Goal: Task Accomplishment & Management: Complete application form

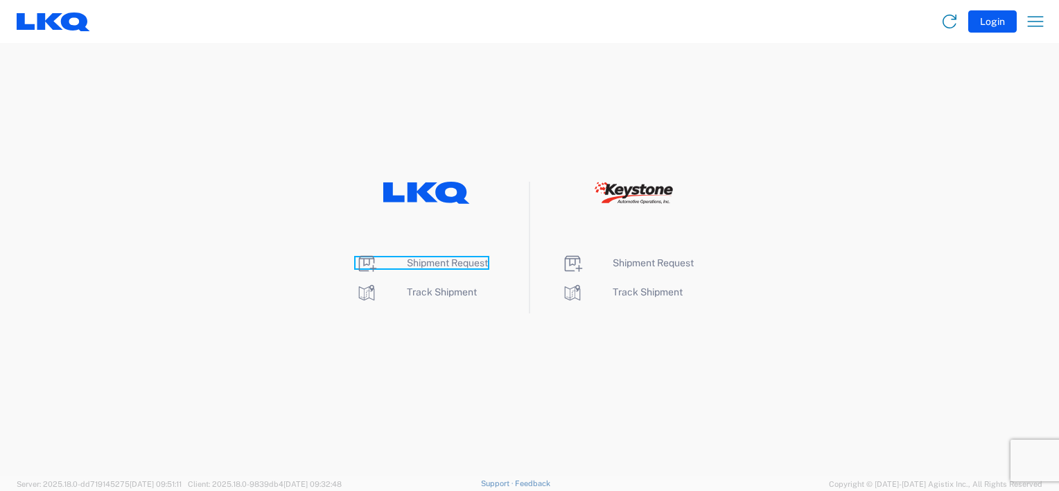
click at [442, 261] on span "Shipment Request" at bounding box center [447, 262] width 81 height 11
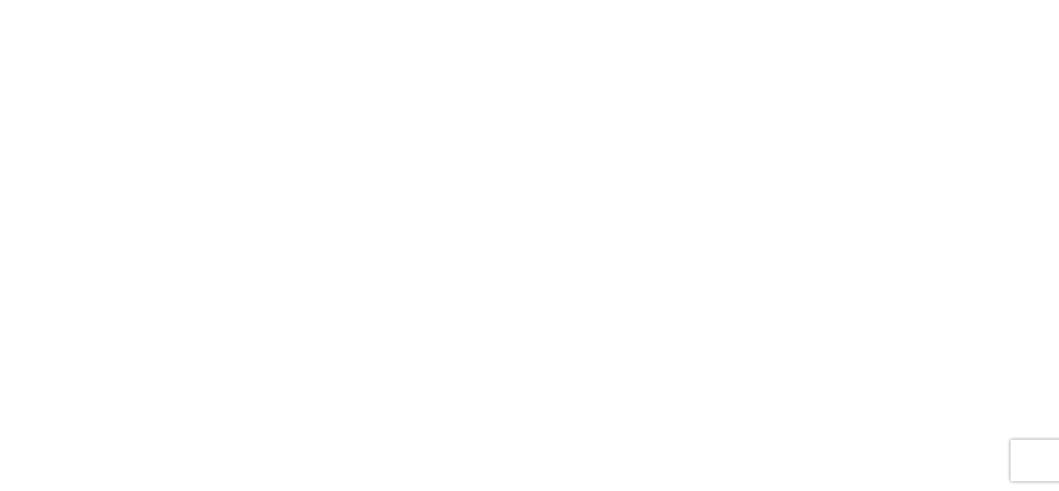
select select "FULL"
select select "LBS"
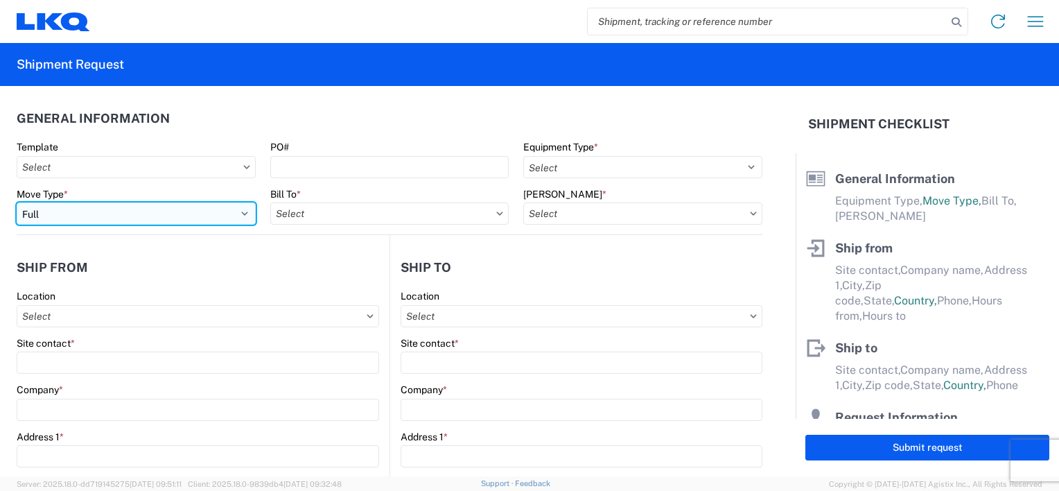
click at [228, 213] on select "Select Full Partial TL" at bounding box center [136, 213] width 239 height 22
click at [17, 202] on select "Select Full Partial TL" at bounding box center [136, 213] width 239 height 22
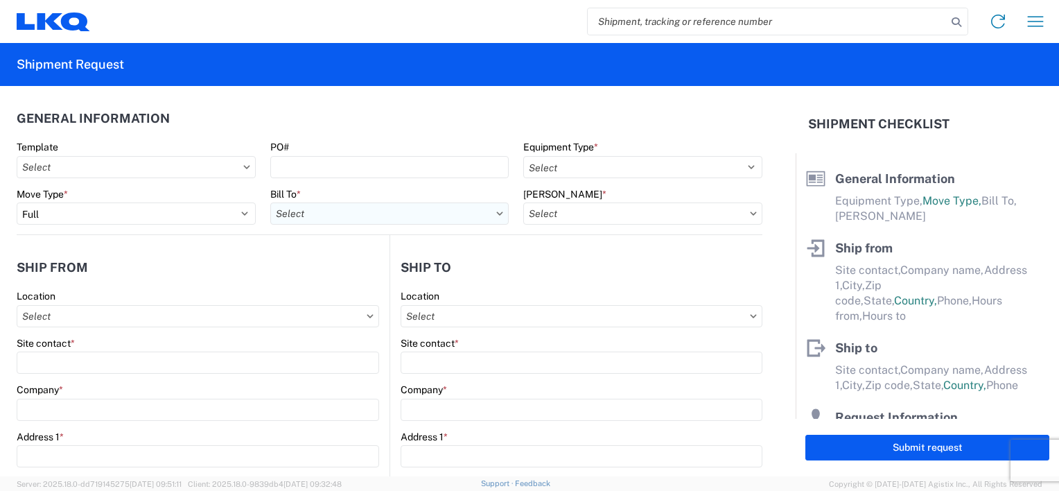
click at [432, 218] on input "Bill To *" at bounding box center [389, 213] width 239 height 22
type input "3096"
click at [452, 277] on div "3096 - [GEOGRAPHIC_DATA] [GEOGRAPHIC_DATA] (096)" at bounding box center [403, 275] width 267 height 22
type input "3096 - [GEOGRAPHIC_DATA] [GEOGRAPHIC_DATA] (096)"
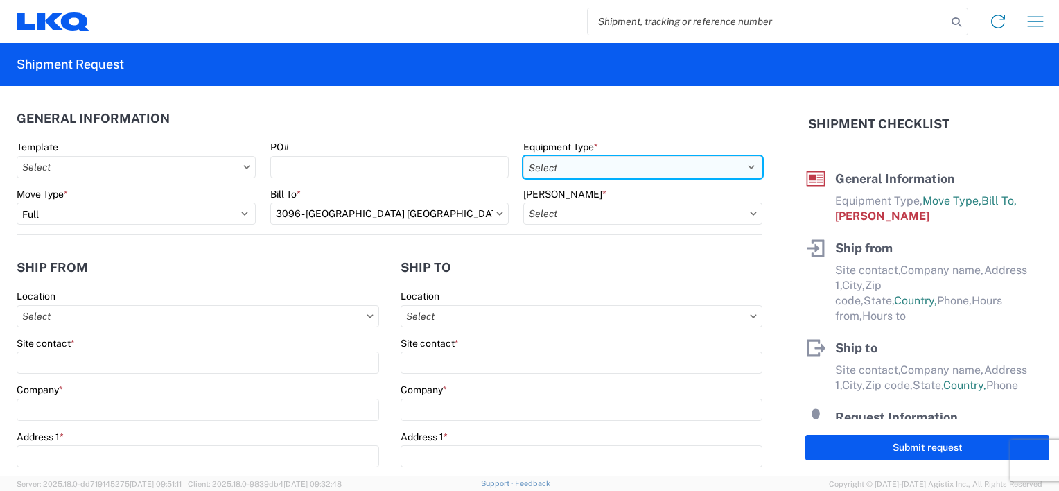
click at [733, 175] on select "Select 53’ Dry Van Flatbed Dropdeck (van) Lowboy (flatbed) Rail" at bounding box center [642, 167] width 239 height 22
select select "STDV"
click at [523, 156] on select "Select 53’ Dry Van Flatbed Dropdeck (van) Lowboy (flatbed) Rail" at bounding box center [642, 167] width 239 height 22
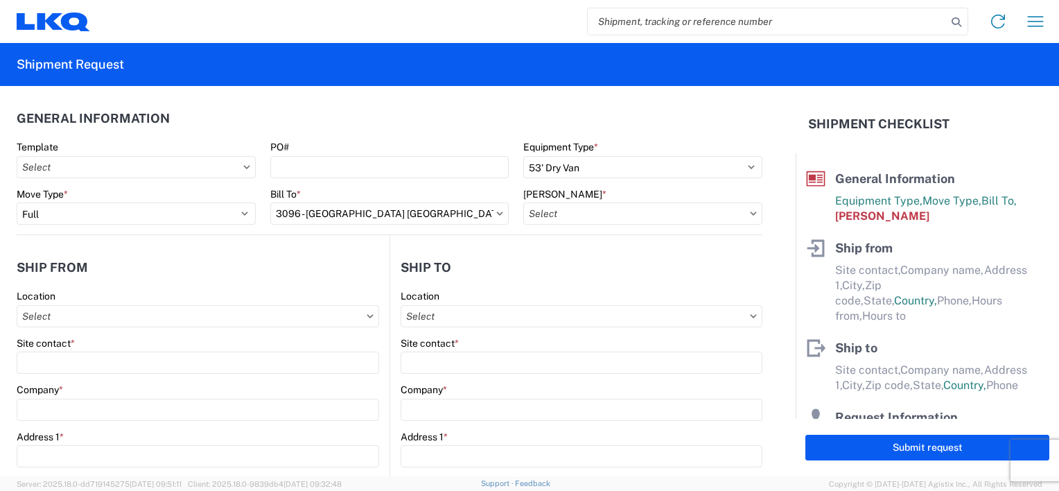
click at [750, 214] on icon at bounding box center [753, 212] width 6 height 3
click at [685, 211] on input "[PERSON_NAME] *" at bounding box center [642, 213] width 239 height 22
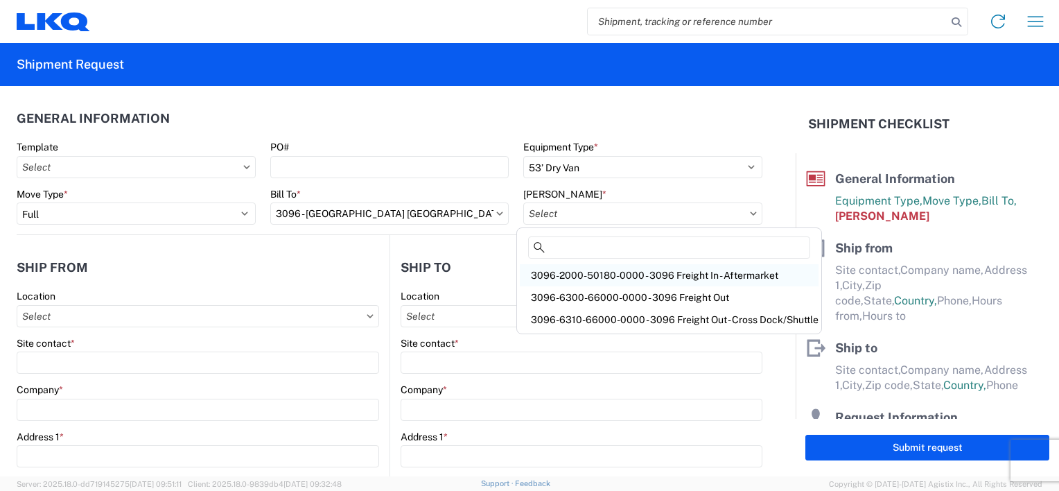
click at [634, 274] on div "3096-2000-50180-0000 - 3096 Freight In - Aftermarket" at bounding box center [669, 275] width 299 height 22
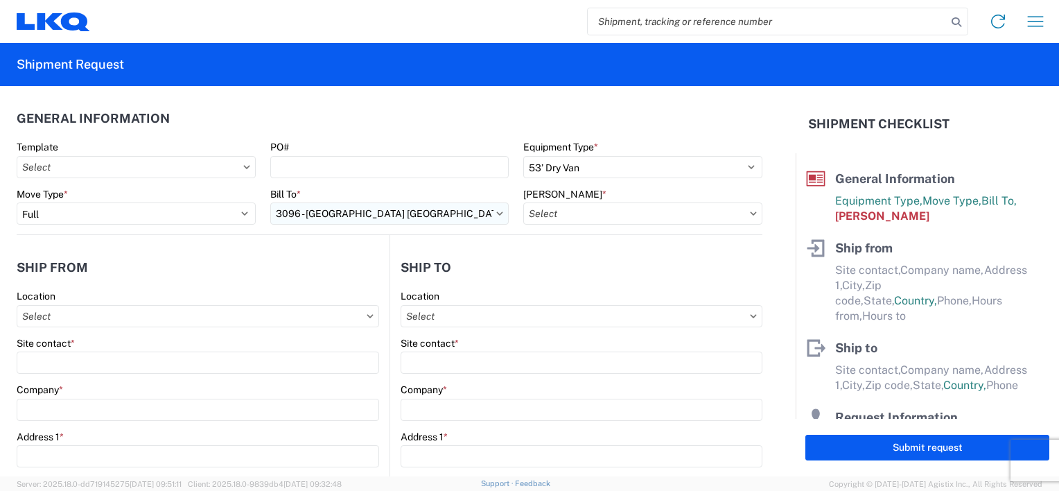
type input "3096-2000-50180-0000 - 3096 Freight In - Aftermarket"
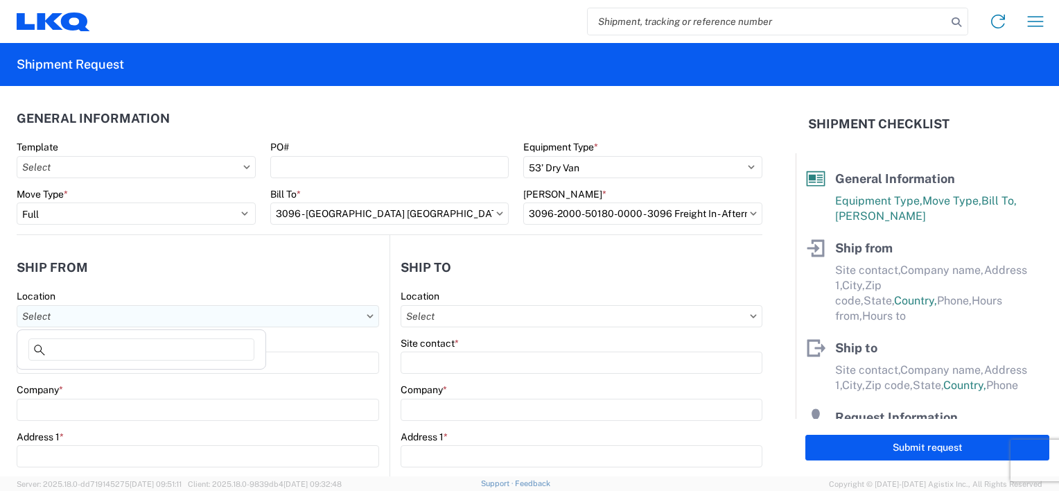
click at [123, 308] on input "Location" at bounding box center [198, 316] width 362 height 22
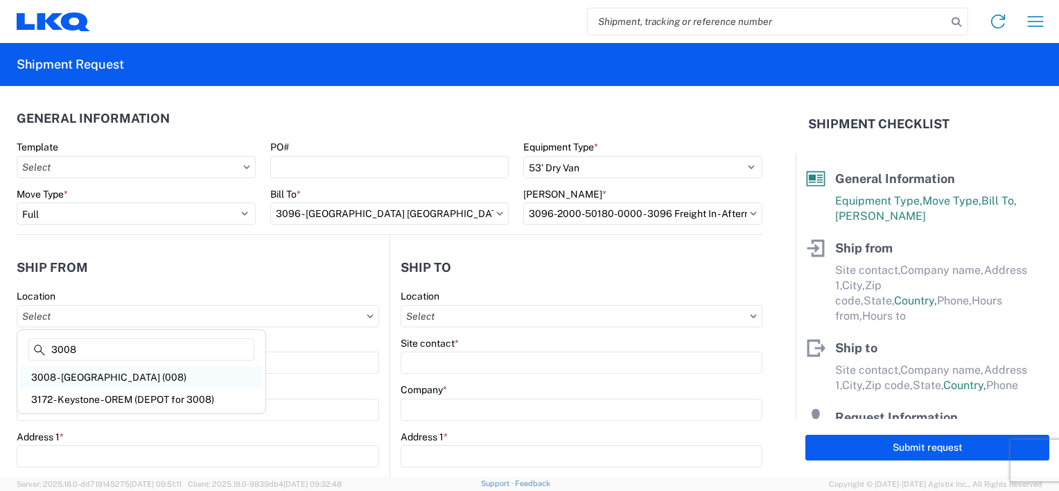
type input "3008"
click at [111, 377] on div "3008 - [GEOGRAPHIC_DATA] (008)" at bounding box center [141, 377] width 242 height 22
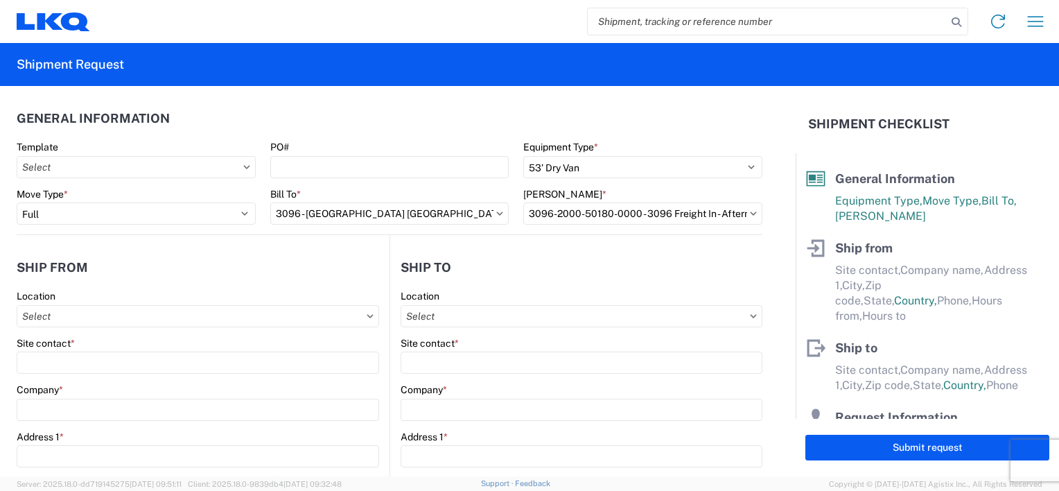
type input "3008 - [GEOGRAPHIC_DATA] (008)"
type input "LKQ Corporation"
type input "[STREET_ADDRESS]"
type input "[GEOGRAPHIC_DATA]"
type input "84104"
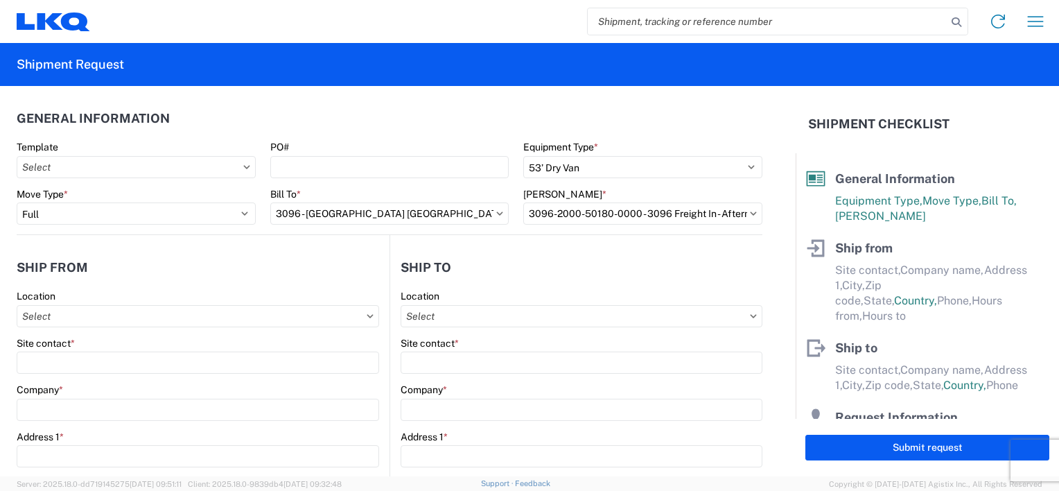
select select "UT"
select select "US"
type input "[PHONE_NUMBER]"
type input "07:00"
type input "17:00"
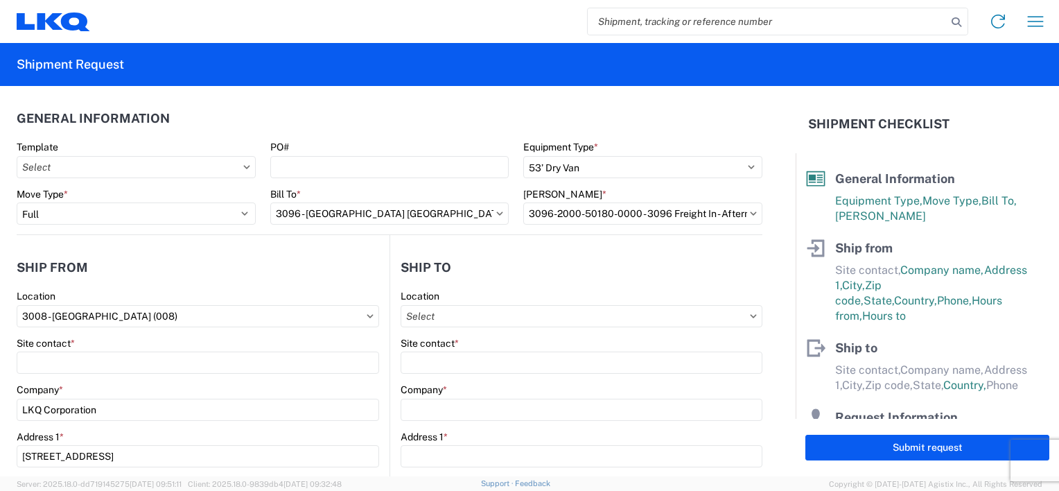
scroll to position [139, 0]
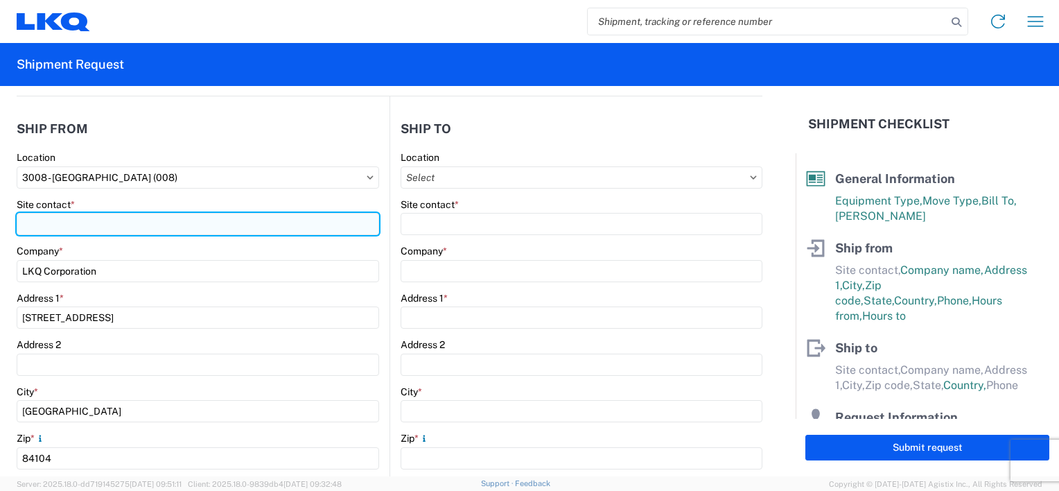
click at [148, 224] on input "Site contact *" at bounding box center [198, 224] width 362 height 22
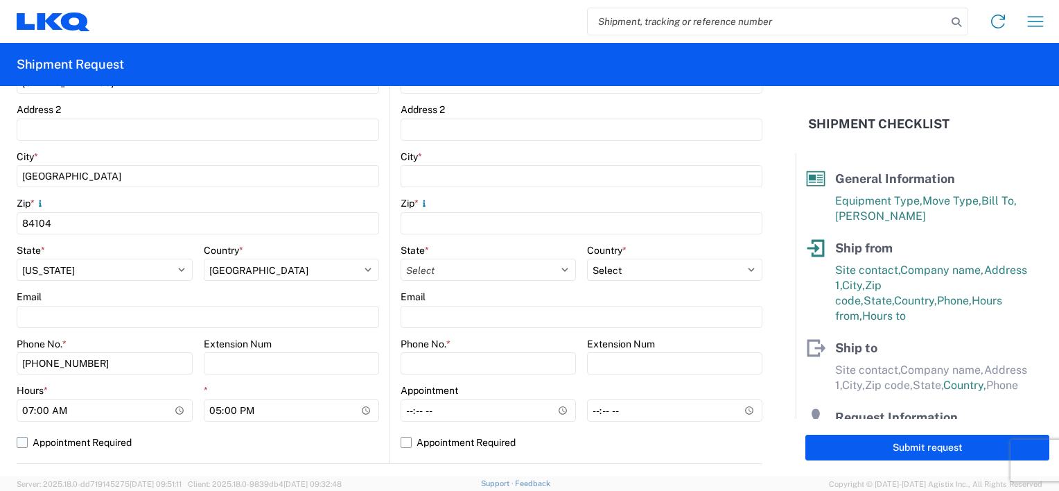
scroll to position [416, 0]
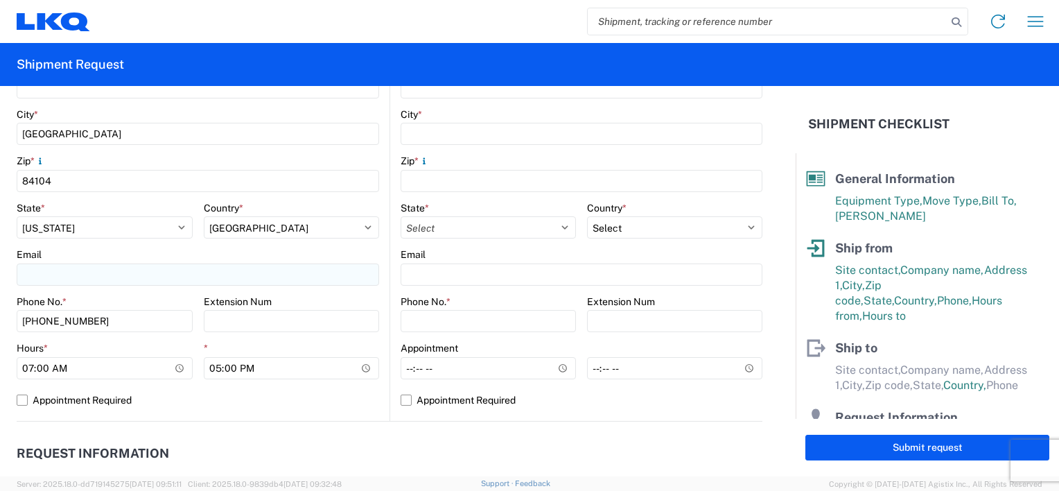
type input "[PERSON_NAME]"
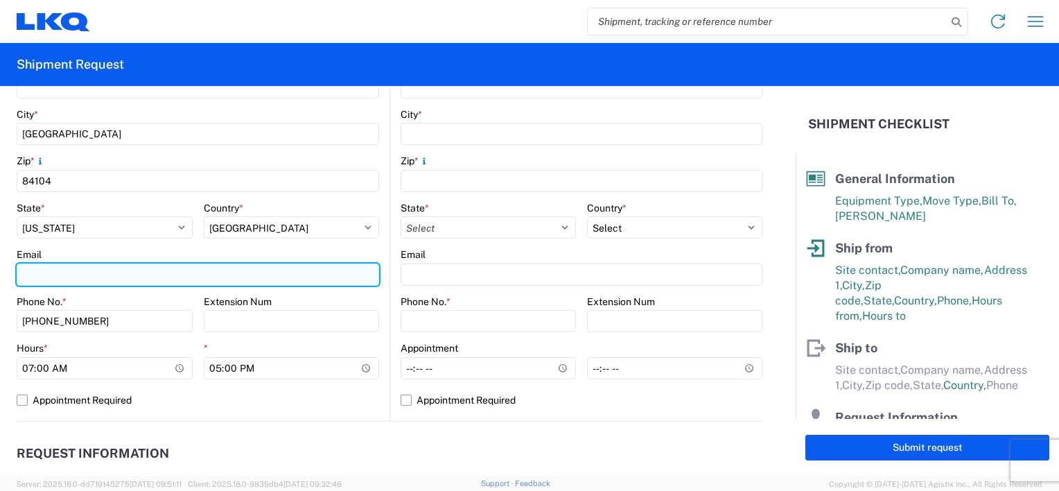
click at [163, 279] on input "Email" at bounding box center [198, 274] width 362 height 22
type input "[EMAIL_ADDRESS][DOMAIN_NAME]"
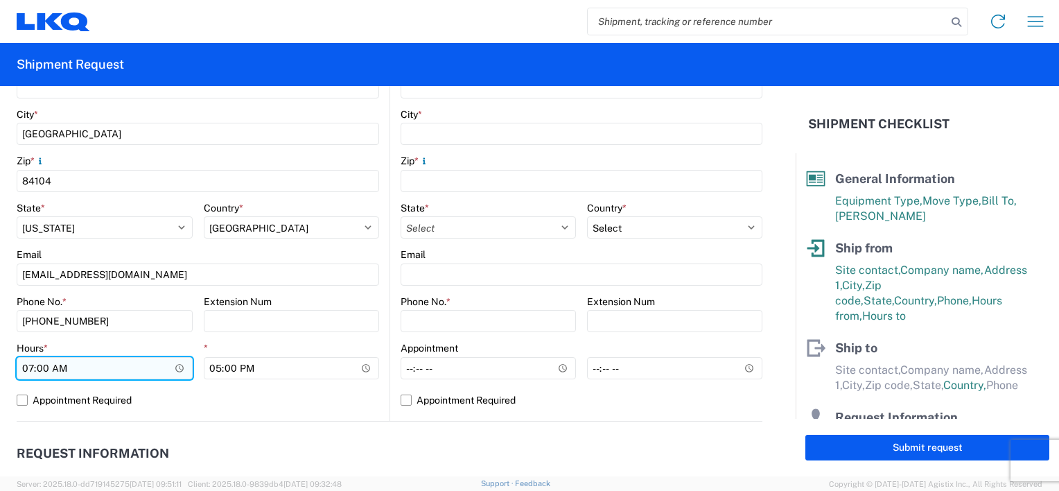
click at [180, 365] on input "07:00" at bounding box center [105, 368] width 176 height 22
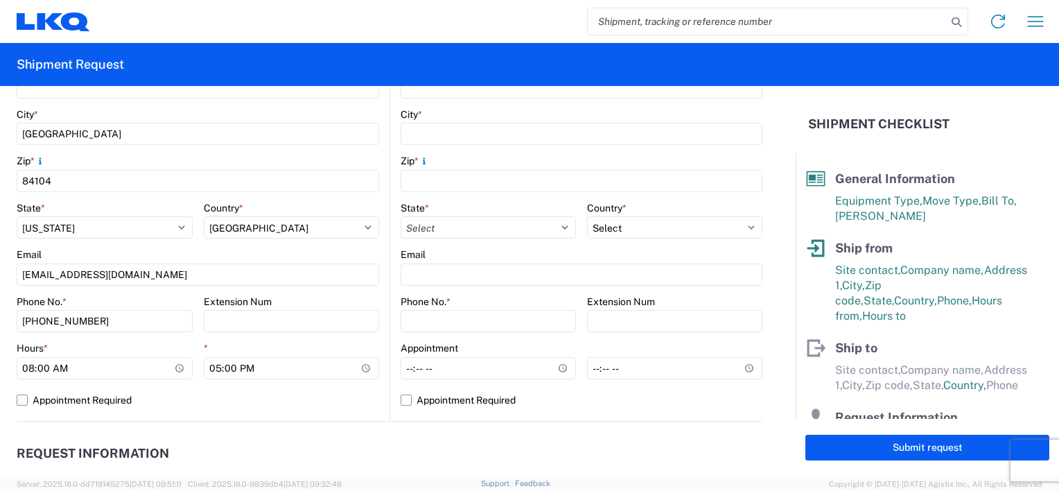
type input "08:00"
click at [181, 403] on label "Appointment Required" at bounding box center [198, 400] width 362 height 22
click at [0, 0] on input "Appointment Required" at bounding box center [0, 0] width 0 height 0
select select "US"
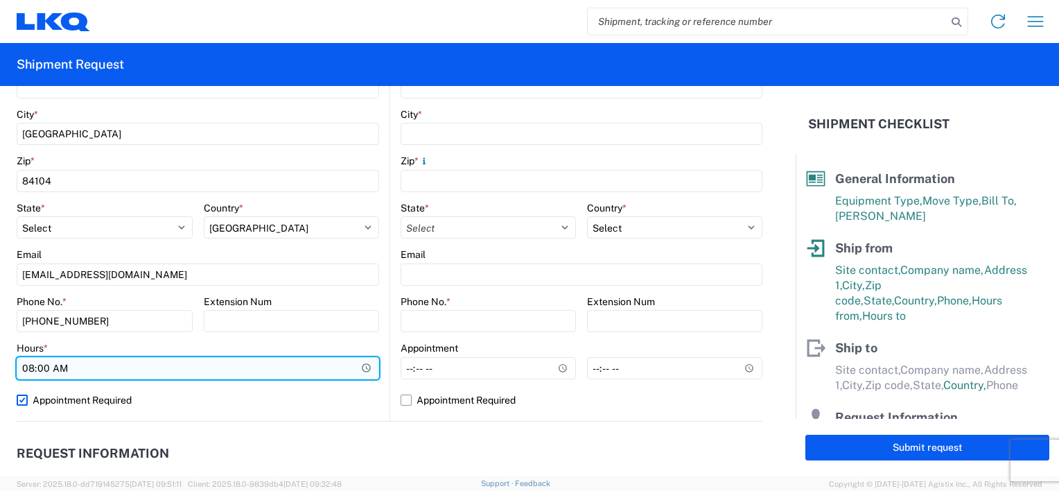
click at [328, 371] on input "08:00" at bounding box center [198, 368] width 362 height 22
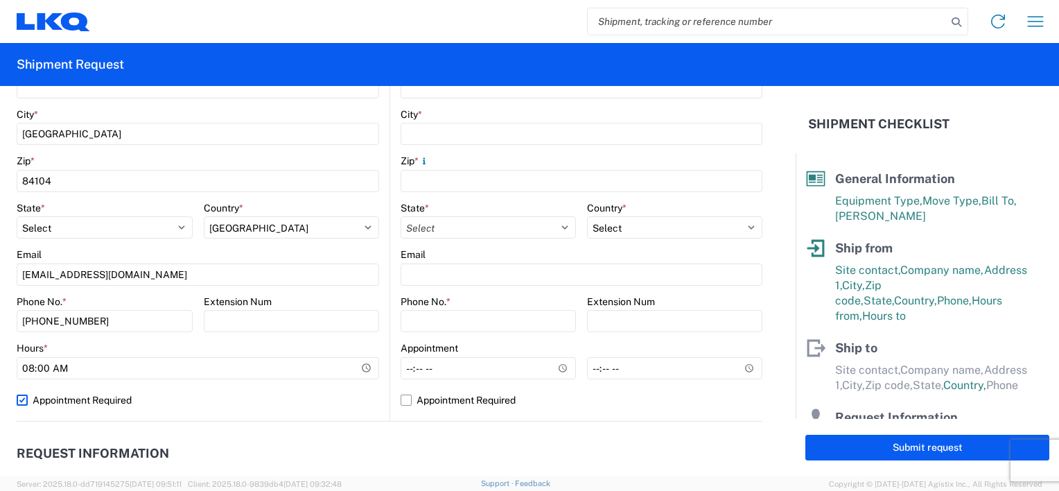
click at [294, 416] on div "3008 Location 3008 - Salt Lake City UT (008) Site contact * NATE G Company * LK…" at bounding box center [198, 147] width 362 height 547
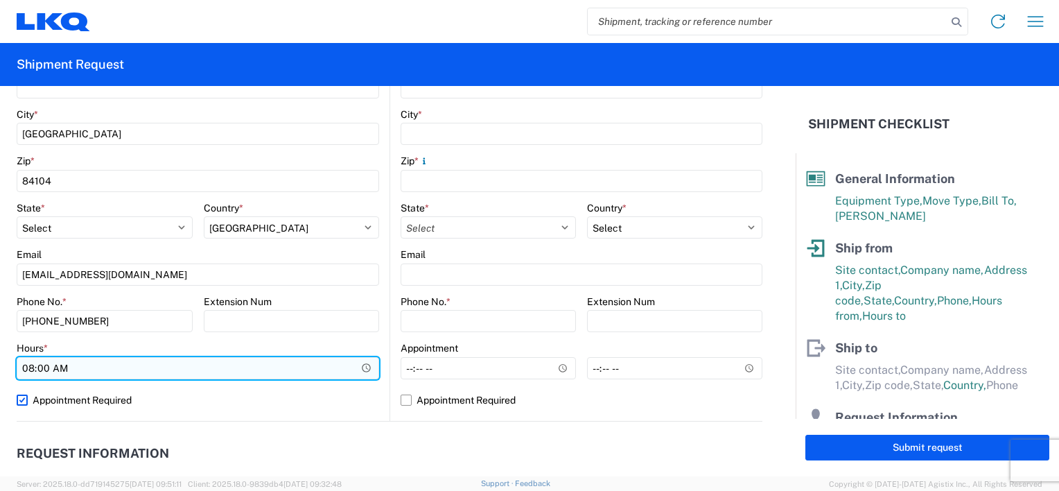
click at [362, 369] on input "08:00" at bounding box center [198, 368] width 362 height 22
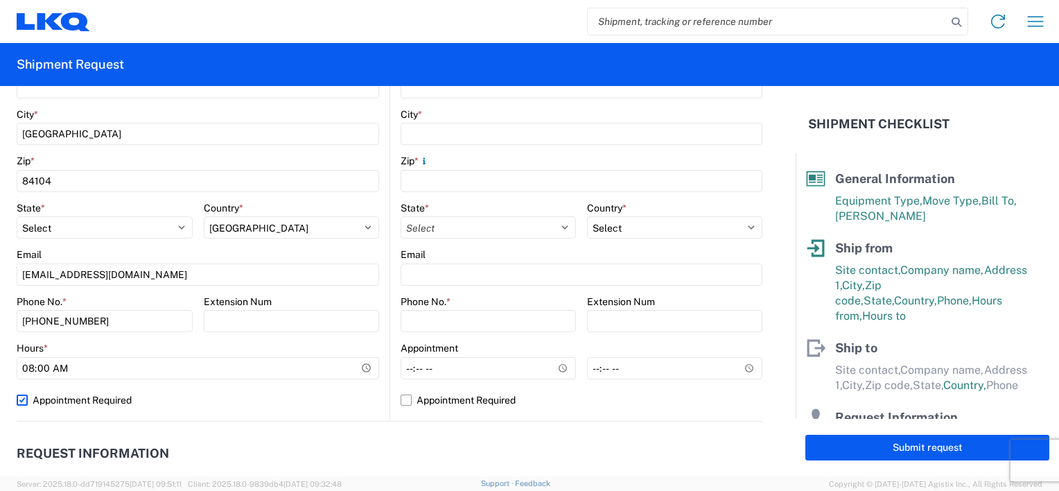
click at [233, 410] on div "3008 Location 3008 - Salt Lake City UT (008) Site contact * NATE G Company * LK…" at bounding box center [198, 147] width 362 height 547
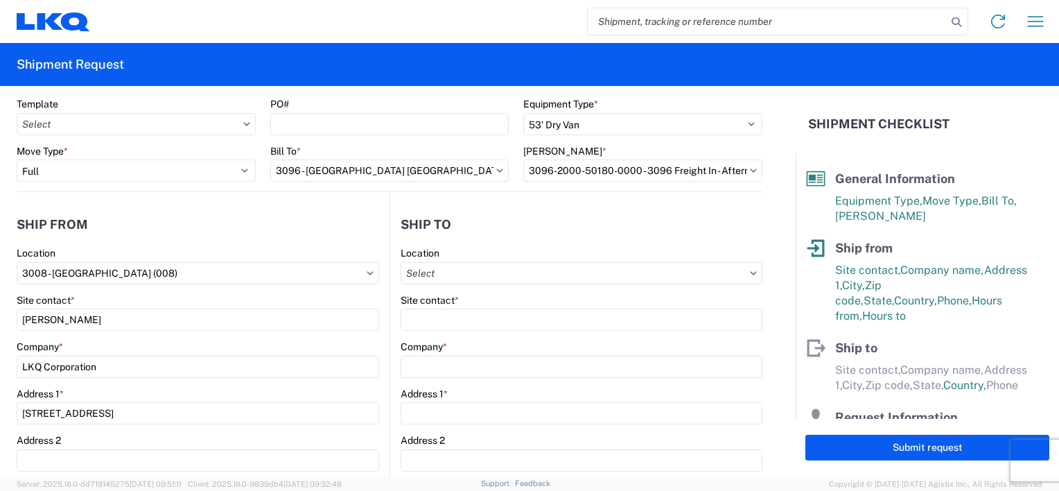
scroll to position [0, 0]
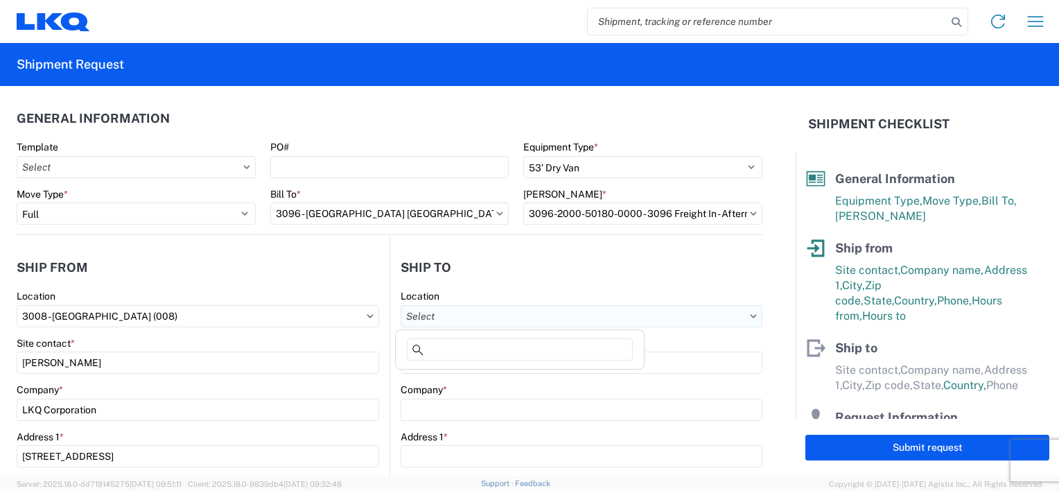
click at [443, 308] on input "Location" at bounding box center [581, 316] width 362 height 22
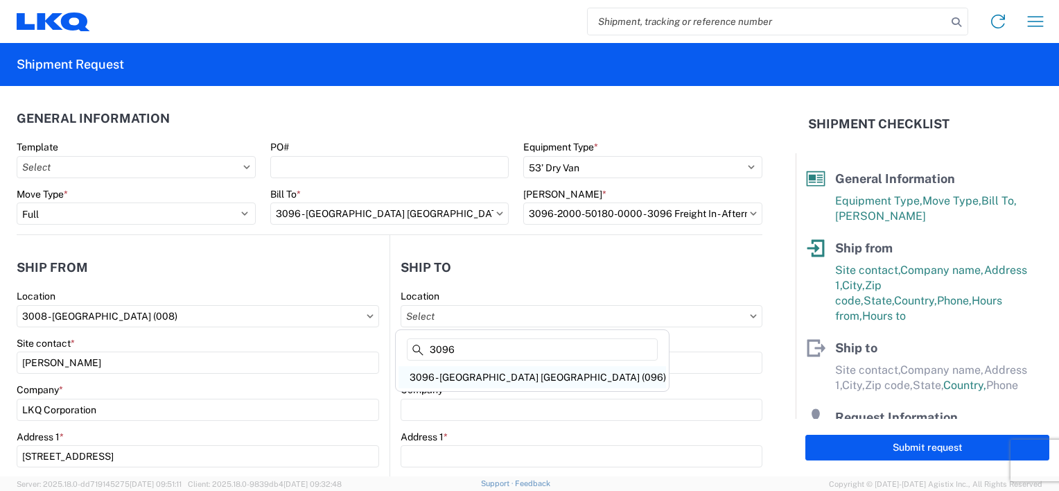
type input "3096"
click at [521, 373] on div "3096 - Las Vegas NV (096)" at bounding box center [531, 377] width 267 height 22
type input "3096 - Las Vegas NV (096)"
type input "LKQ Corporation"
type input "3370 E Lone Mountain Road"
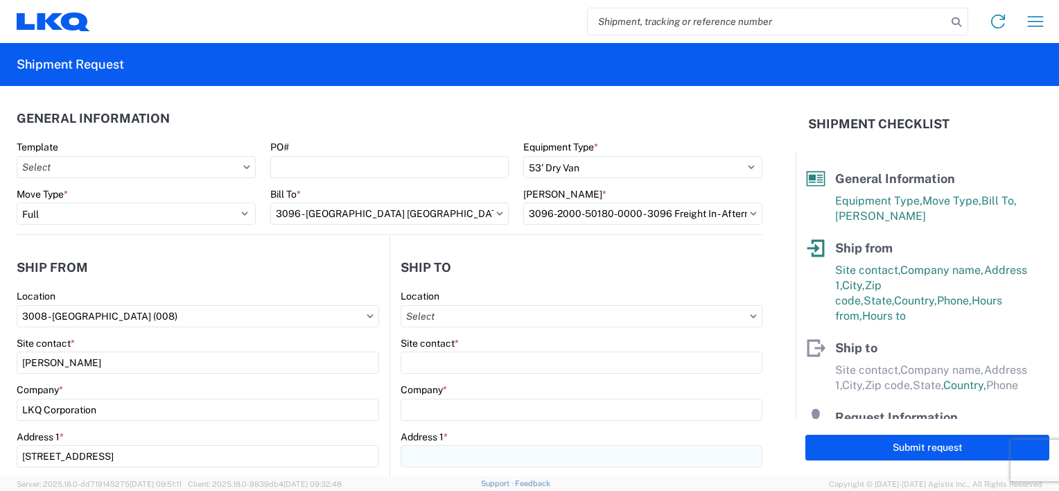
type input "North Las Vegas"
type input "89081"
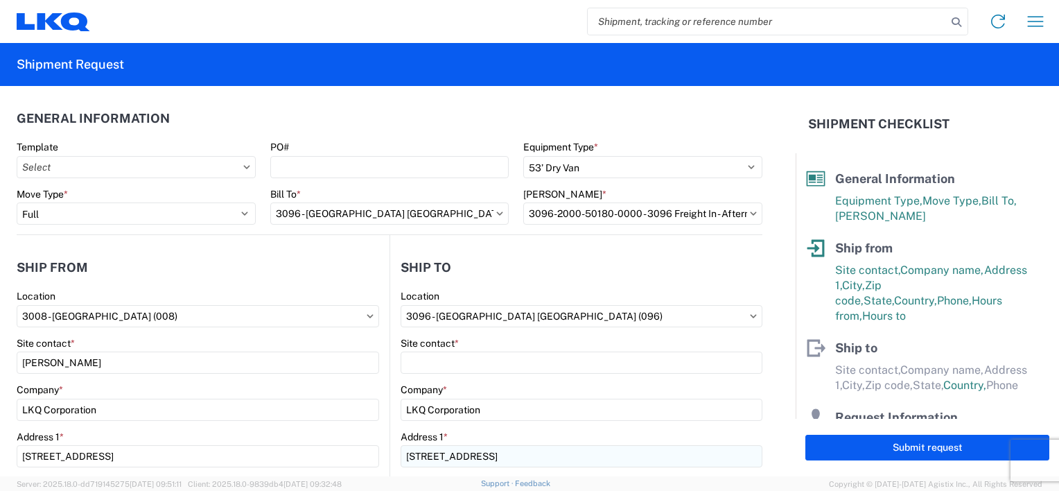
select select "US"
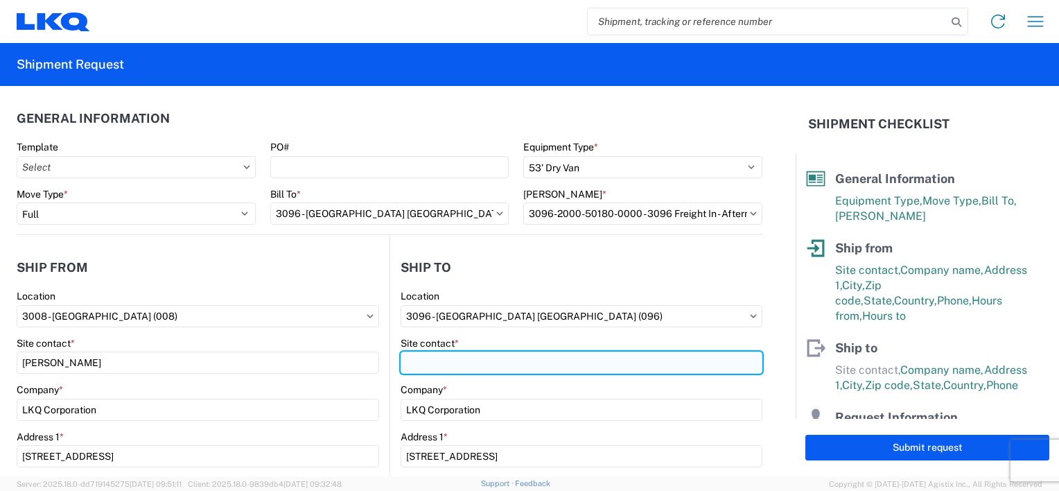
click at [521, 369] on input "Site contact *" at bounding box center [581, 362] width 362 height 22
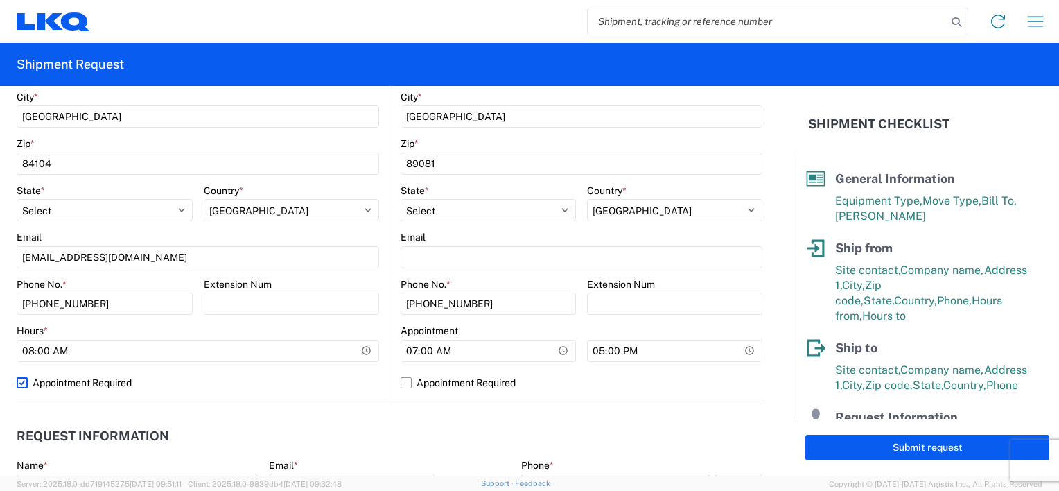
scroll to position [485, 0]
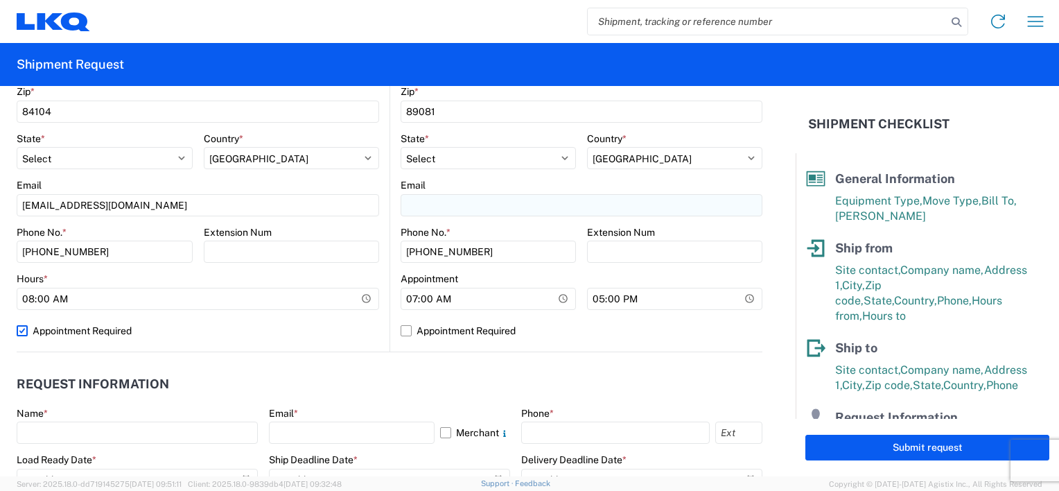
type input "RAMON M"
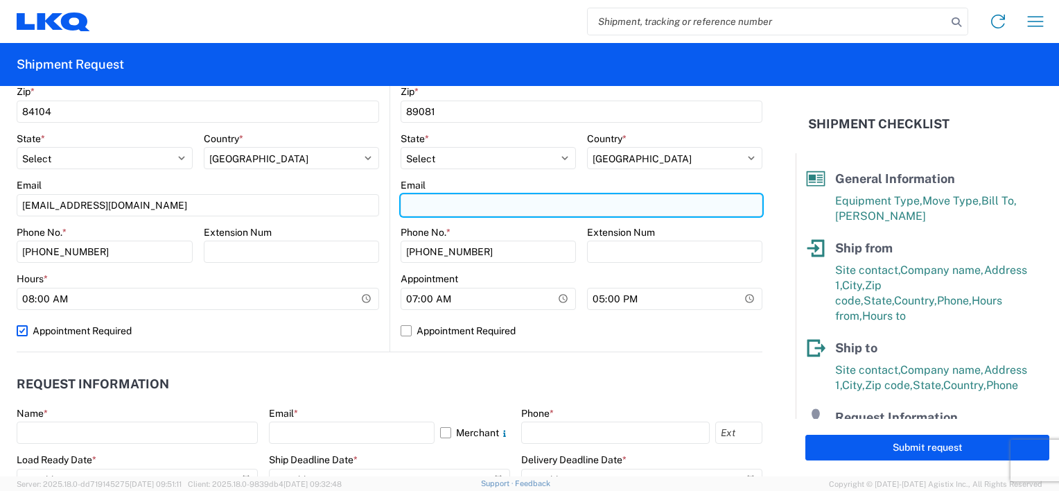
click at [471, 205] on input "Email" at bounding box center [581, 205] width 362 height 22
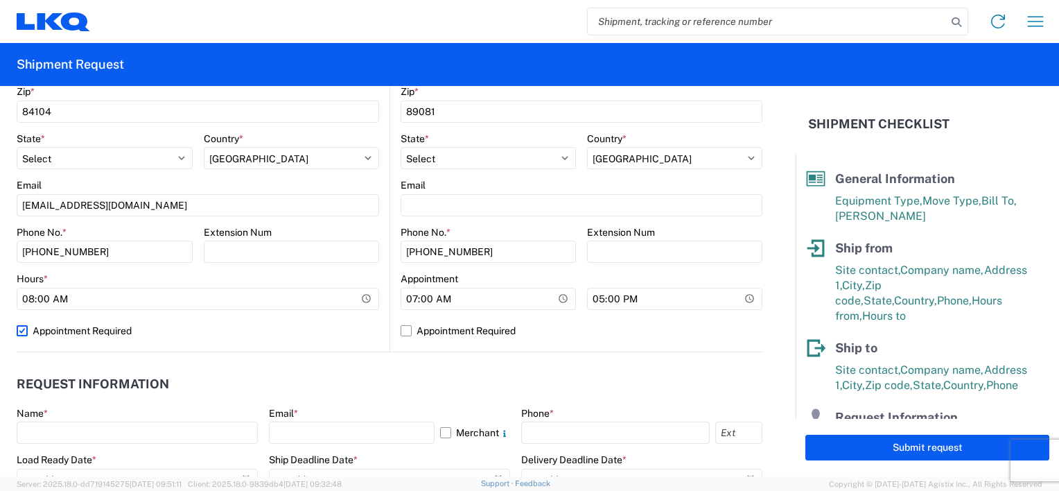
click at [406, 390] on header "Request Information" at bounding box center [389, 384] width 745 height 31
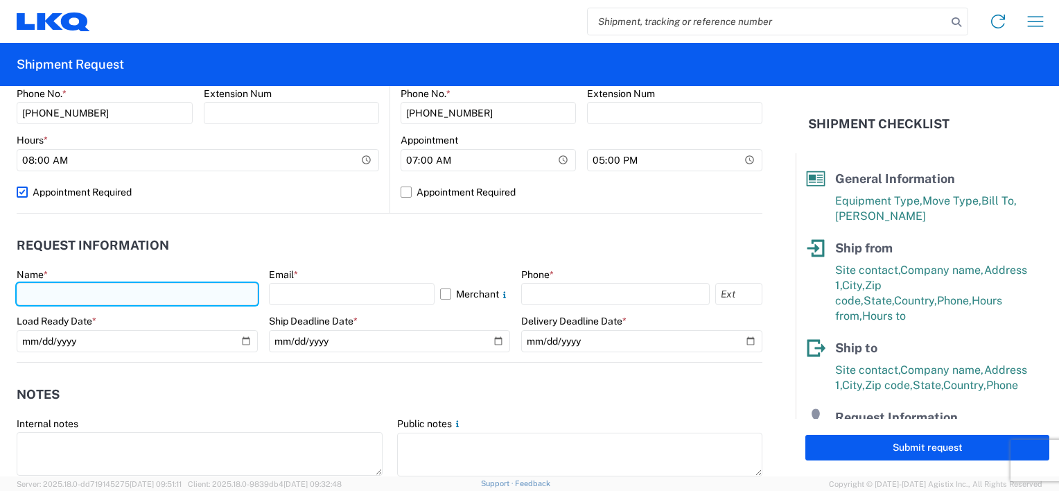
click at [152, 292] on input "text" at bounding box center [137, 294] width 241 height 22
type input "NATE G"
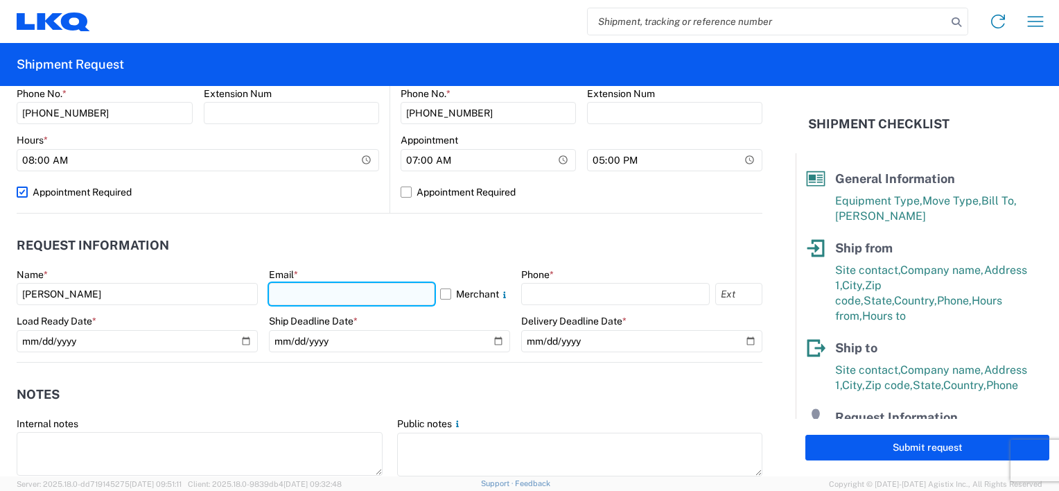
click at [321, 294] on input "text" at bounding box center [352, 294] width 166 height 22
type input "N"
type input "nagallegos@lkqcorp.com"
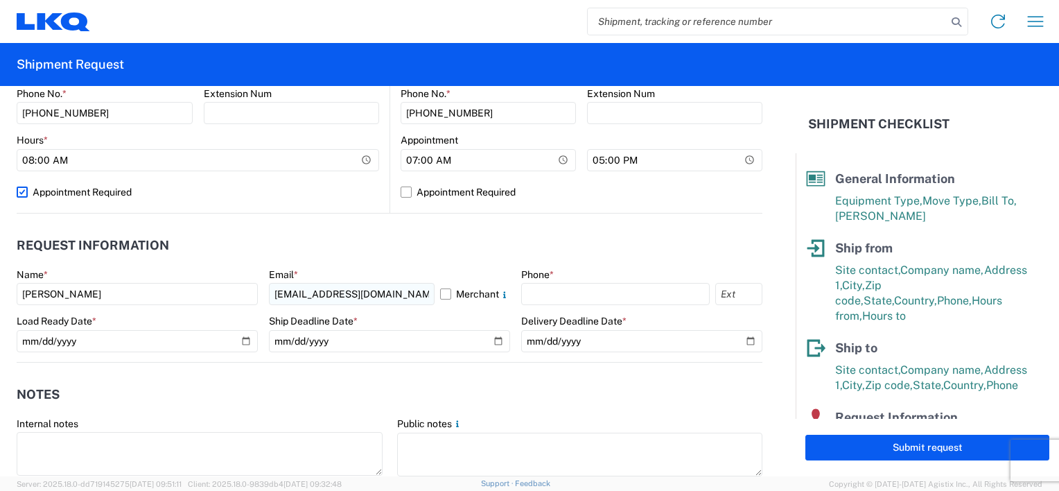
type input "nagallegos@lkqcorp.com"
type input "8018317266"
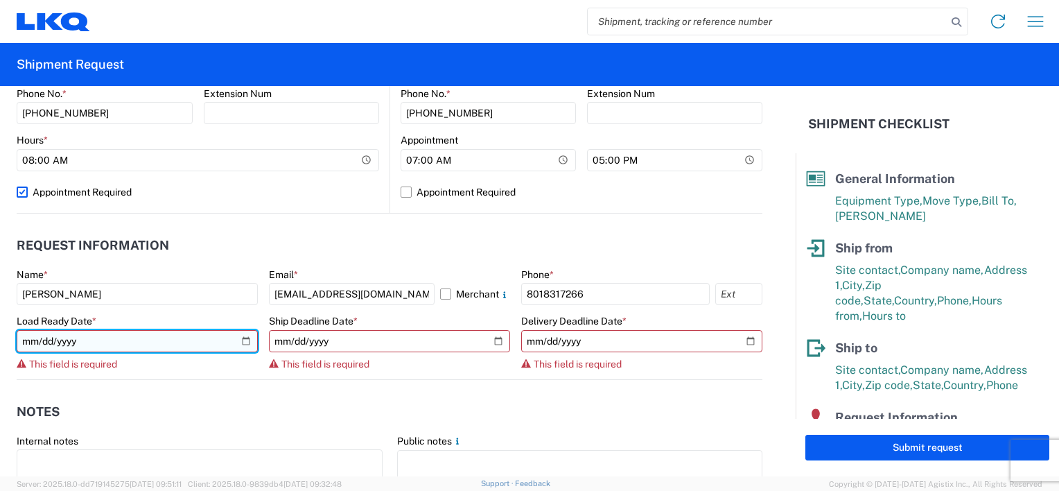
click at [241, 341] on input "date" at bounding box center [137, 341] width 241 height 22
type input "2025-09-15"
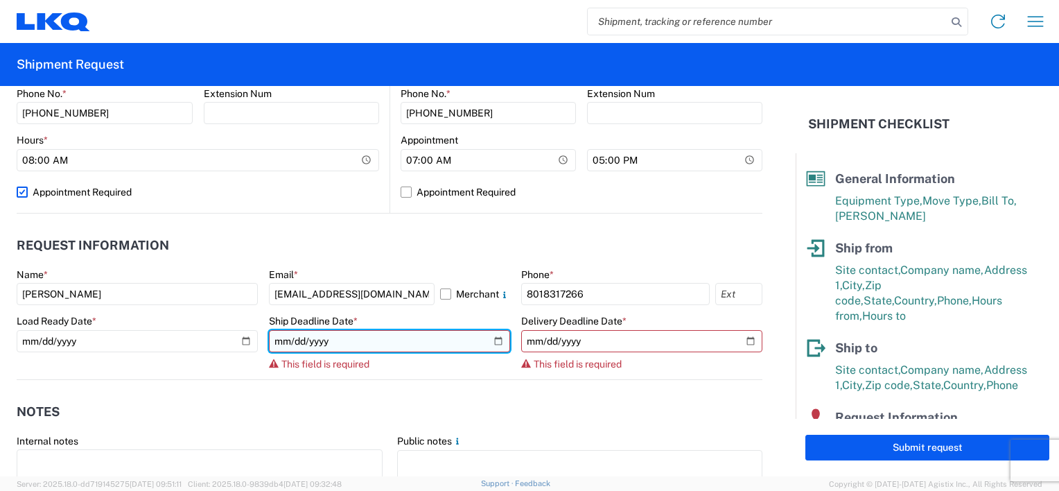
click at [485, 338] on input "date" at bounding box center [389, 341] width 241 height 22
type input "2025-09-16"
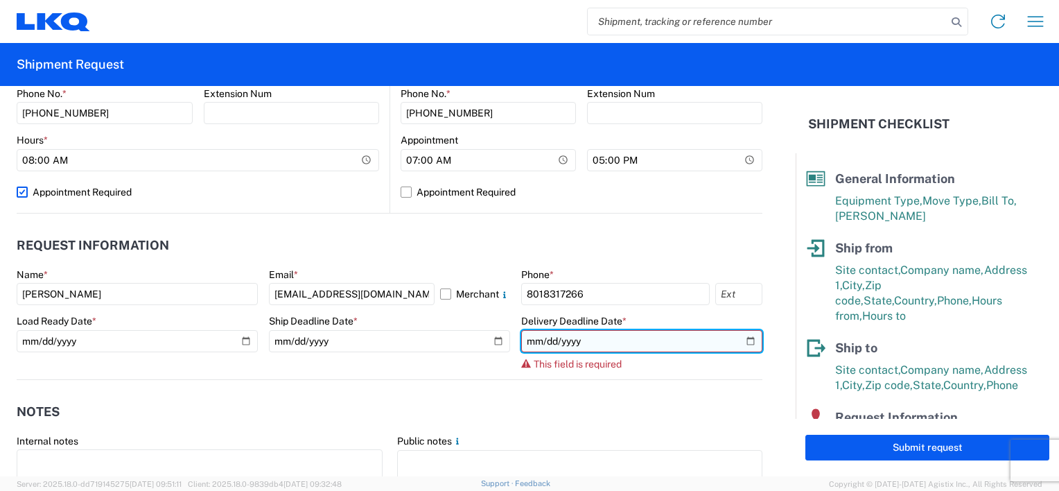
click at [735, 341] on input "date" at bounding box center [641, 341] width 241 height 22
type input "2025-09-16"
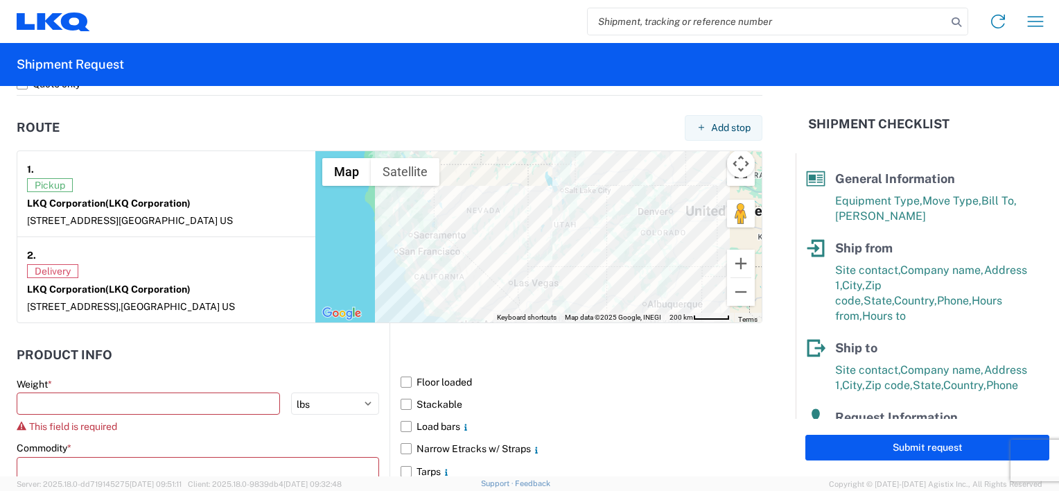
scroll to position [1178, 0]
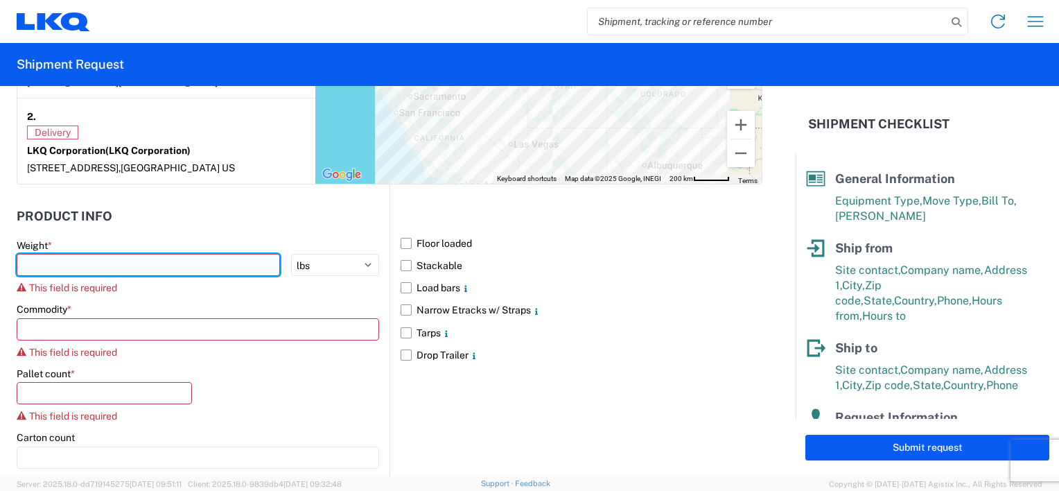
click at [217, 269] on input "number" at bounding box center [148, 265] width 263 height 22
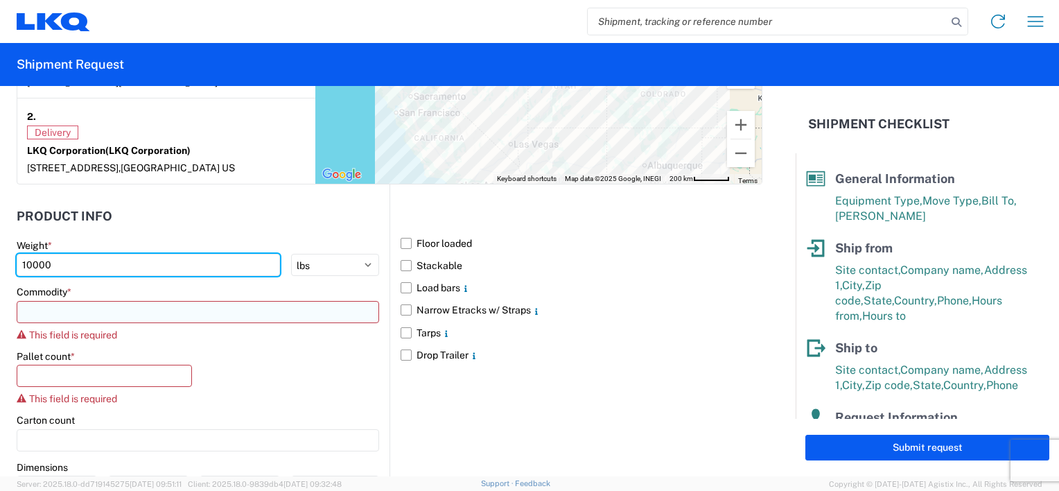
type input "10000"
click at [285, 308] on input at bounding box center [198, 312] width 362 height 22
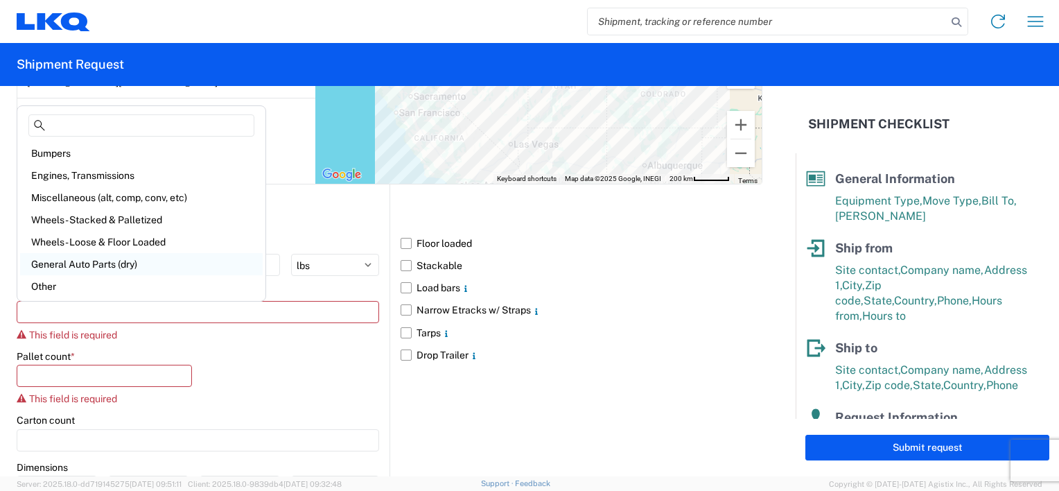
click at [72, 261] on div "General Auto Parts (dry)" at bounding box center [141, 264] width 242 height 22
type input "General Auto Parts (dry)"
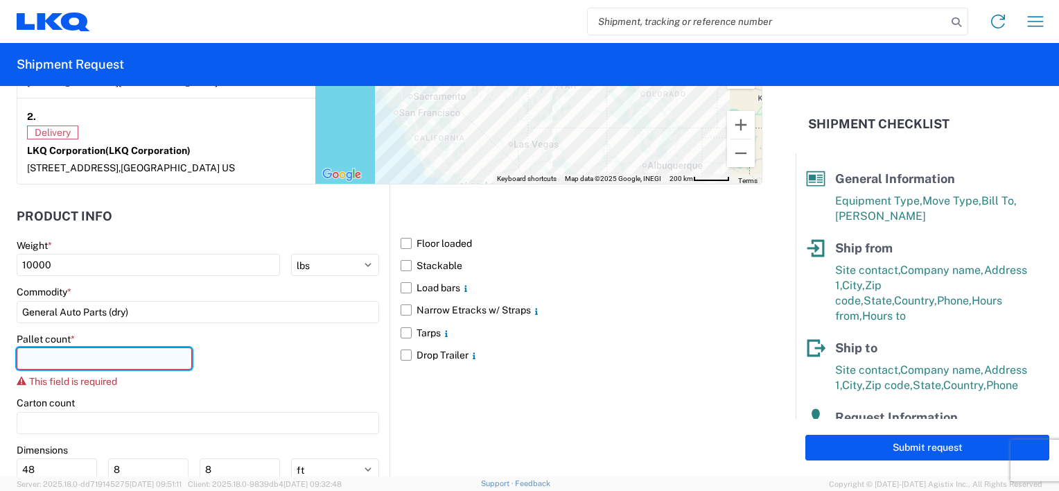
click at [141, 358] on input "number" at bounding box center [104, 358] width 175 height 22
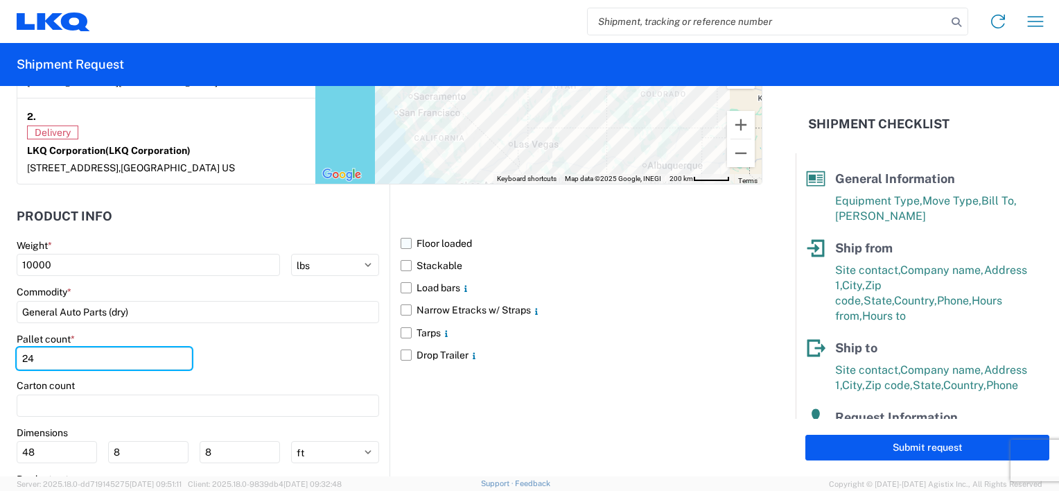
type input "24"
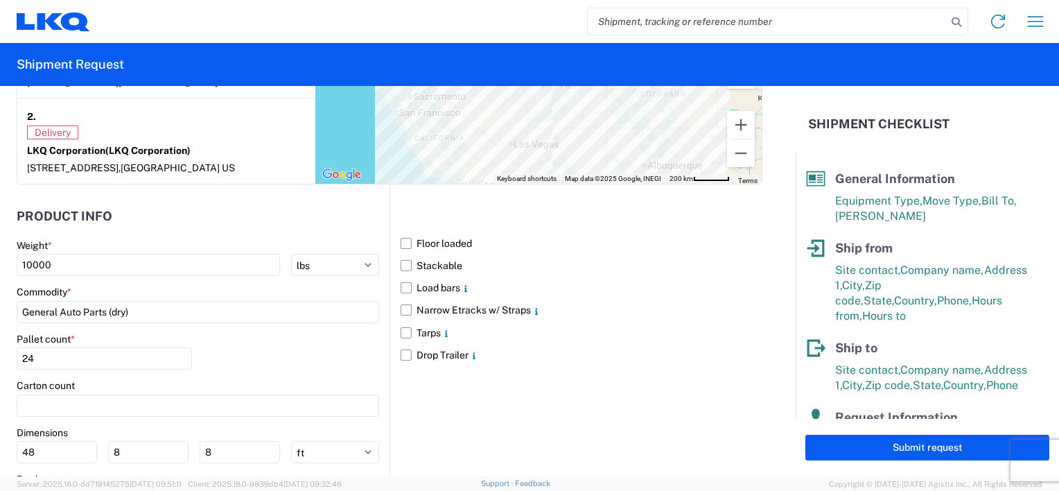
click at [405, 242] on label "Floor loaded" at bounding box center [581, 243] width 362 height 22
click at [0, 0] on input "Floor loaded" at bounding box center [0, 0] width 0 height 0
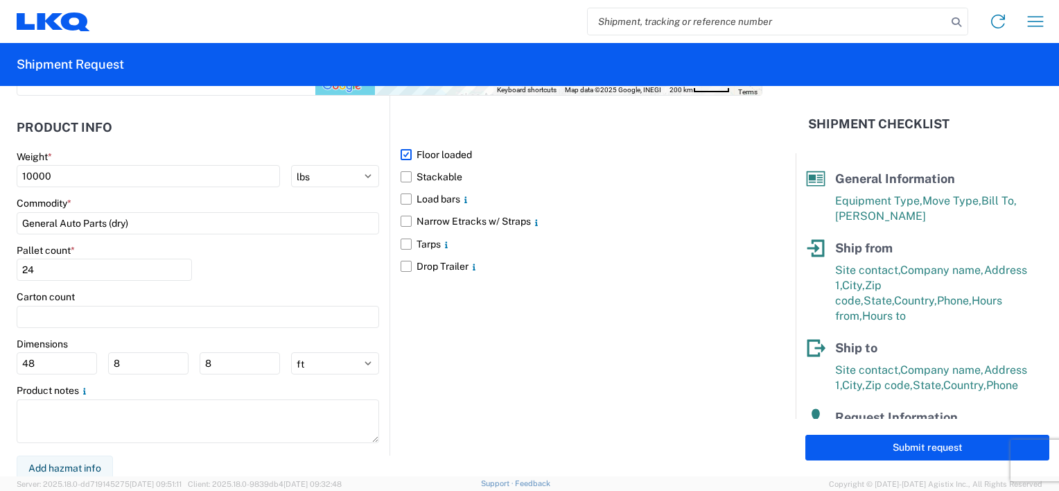
scroll to position [1269, 0]
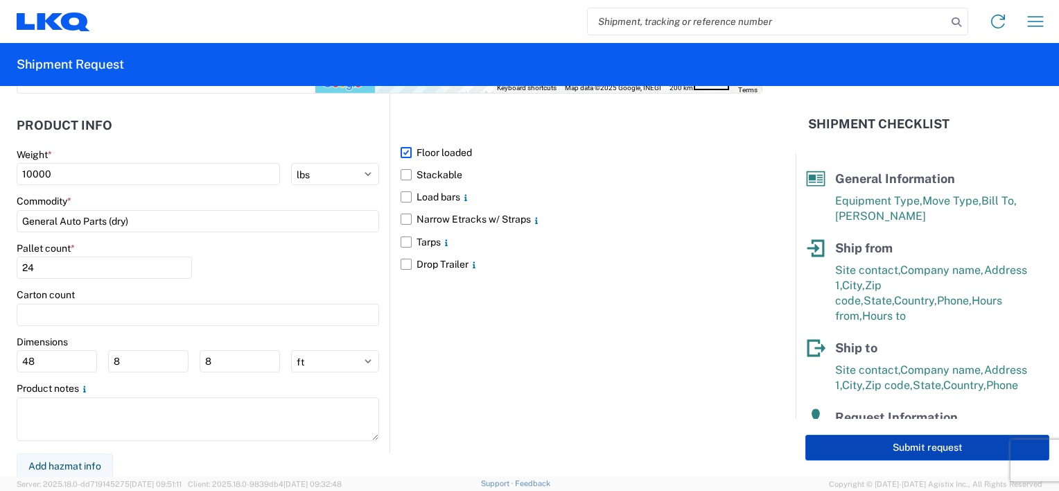
click at [944, 445] on button "Submit request" at bounding box center [927, 447] width 244 height 26
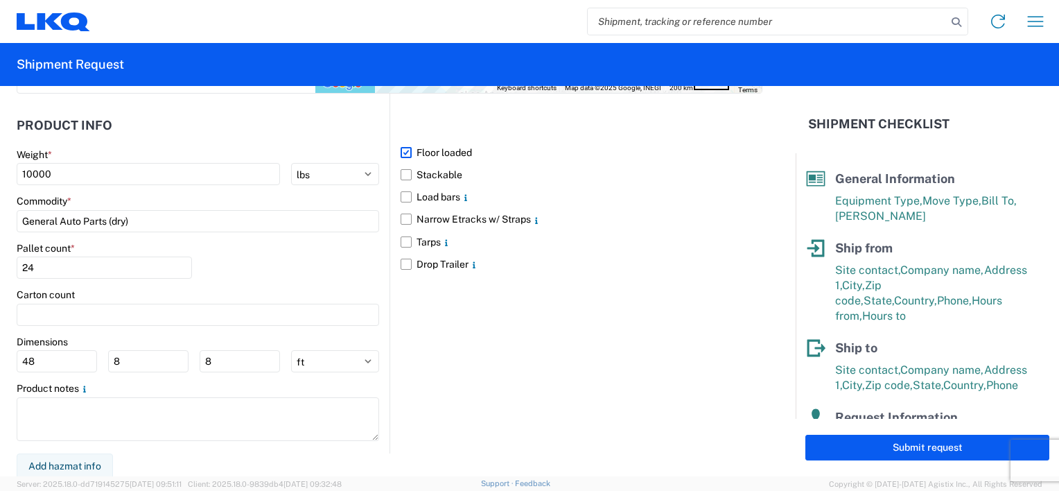
select select "US"
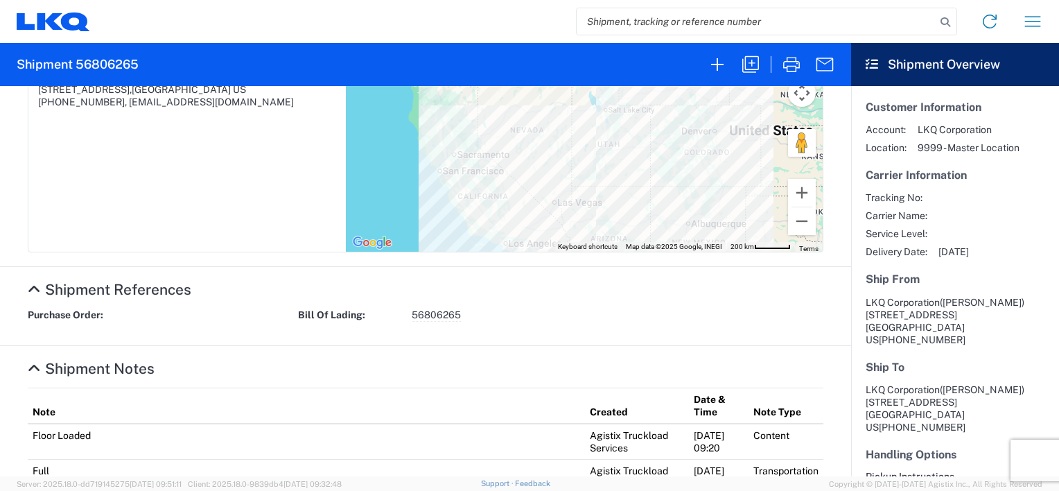
scroll to position [208, 0]
